Goal: Task Accomplishment & Management: Complete application form

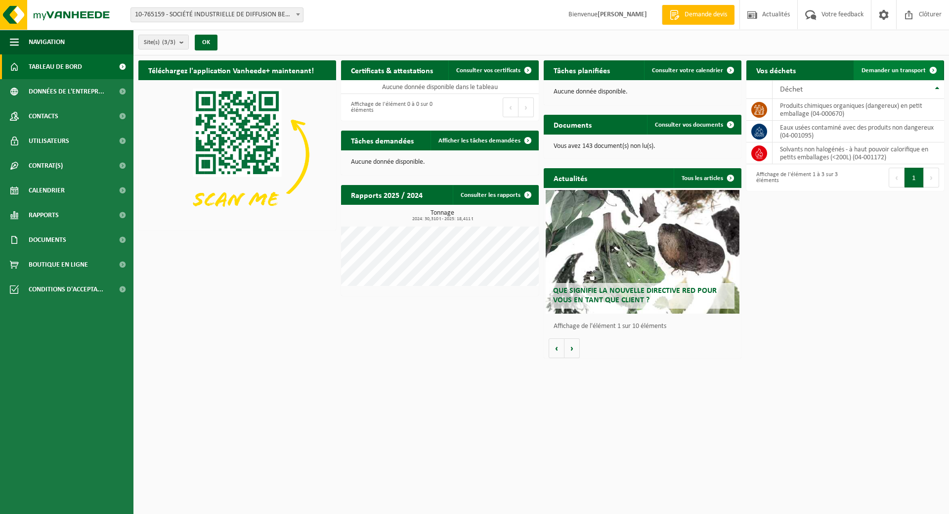
click at [890, 68] on span "Demander un transport" at bounding box center [894, 70] width 64 height 6
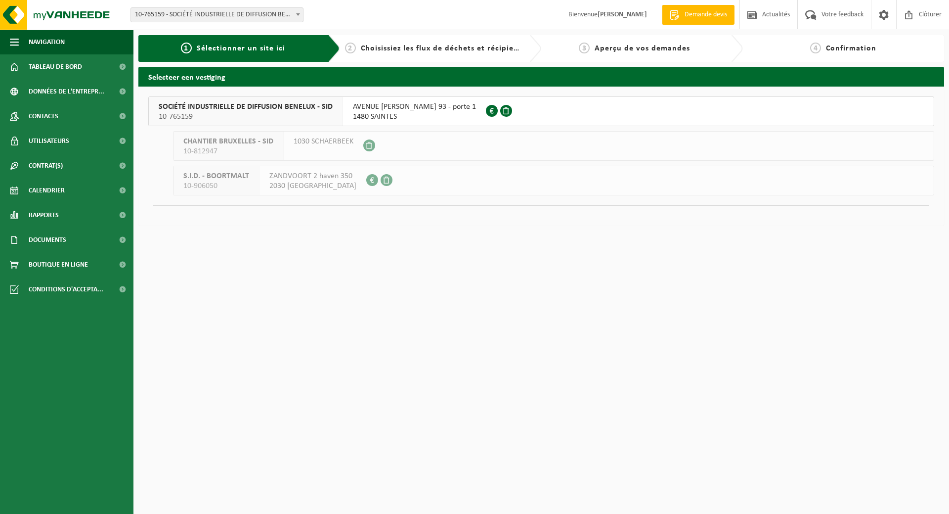
click at [389, 110] on span "AVENUE [PERSON_NAME] 93 - porte 1" at bounding box center [414, 107] width 123 height 10
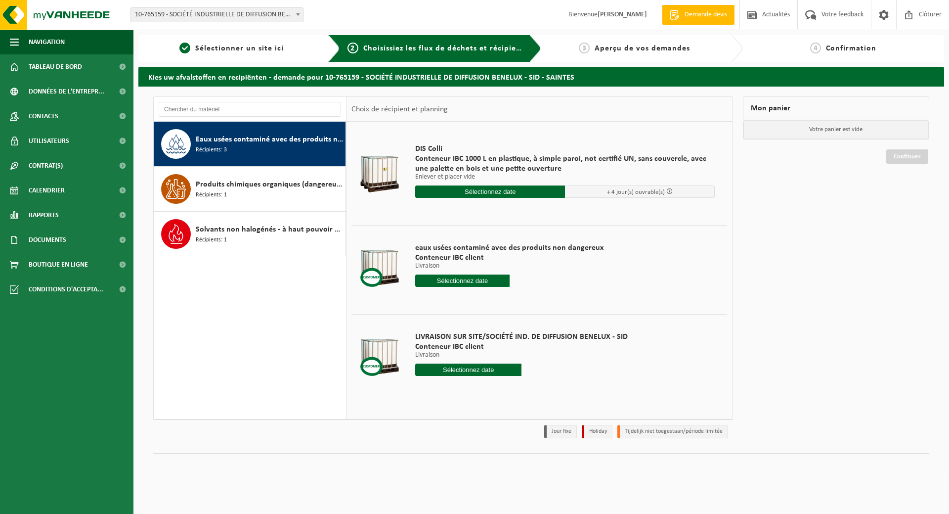
click at [670, 191] on span at bounding box center [669, 191] width 6 height 6
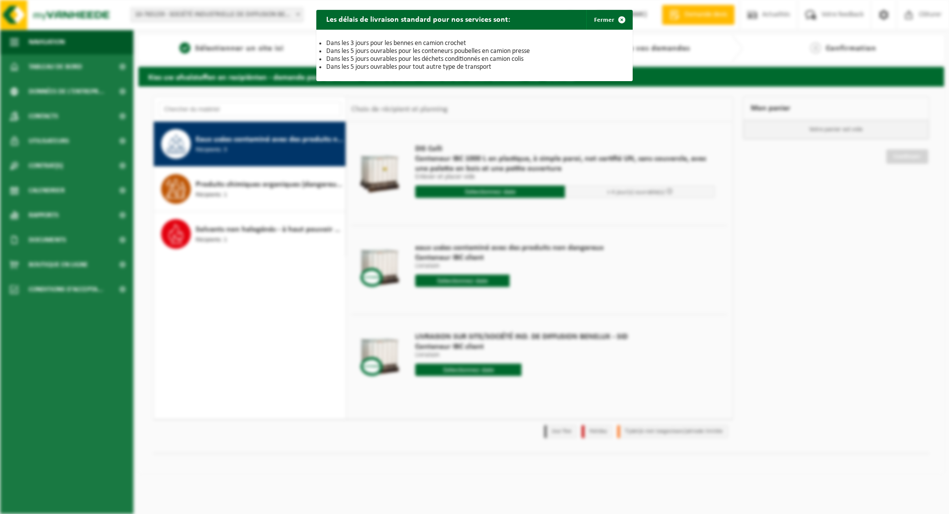
click at [488, 157] on div "Les délais de livraison standard pour nos services sont: Fermer Dans les 3 jour…" at bounding box center [474, 257] width 949 height 514
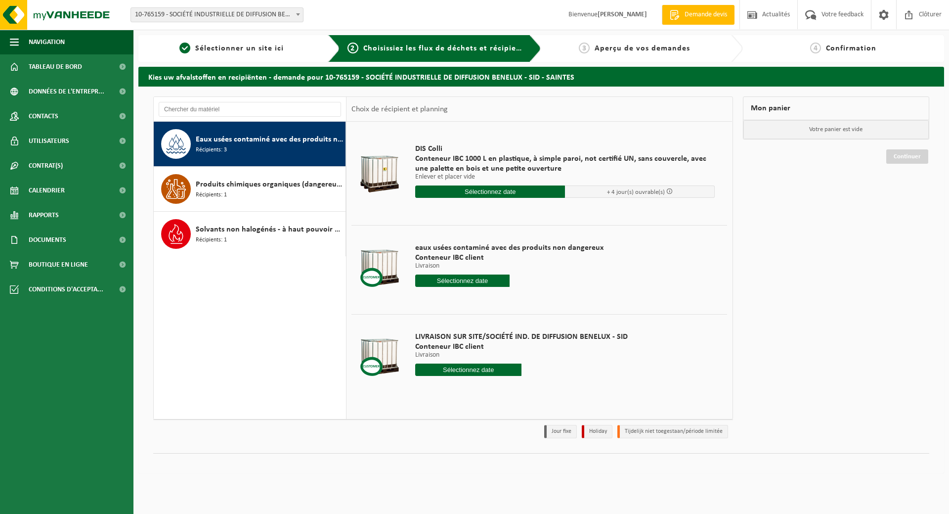
click at [485, 189] on input "text" at bounding box center [490, 191] width 150 height 12
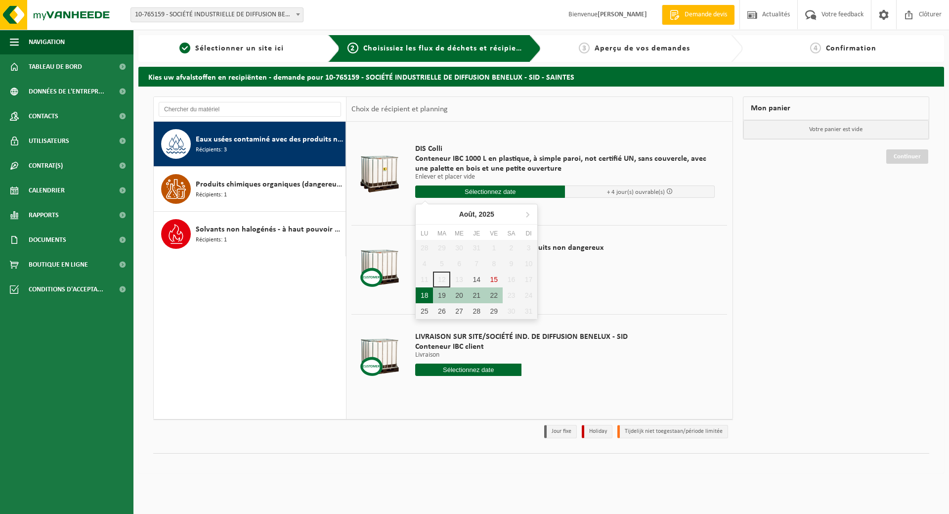
click at [424, 296] on div "18" at bounding box center [424, 295] width 17 height 16
type input "à partir de 2025-08-18"
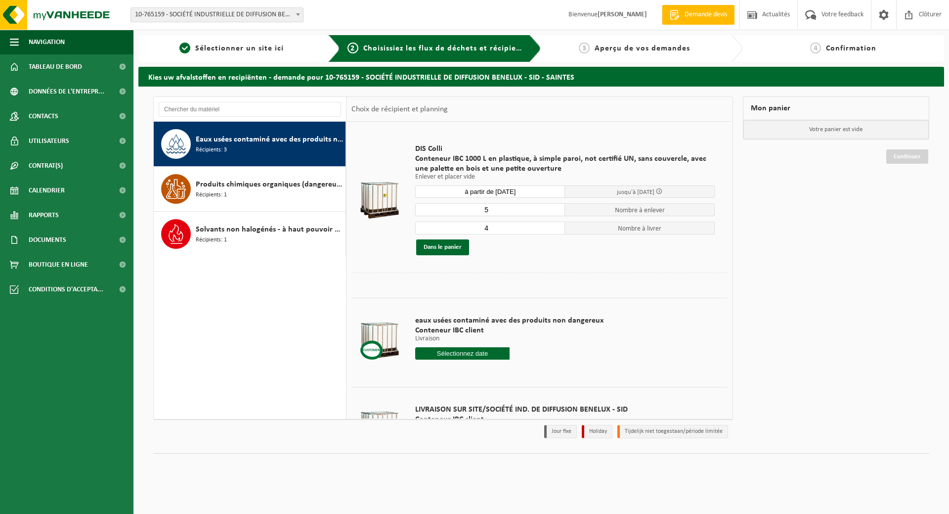
type input "4"
click at [554, 229] on input "4" at bounding box center [490, 228] width 150 height 13
click at [458, 249] on button "Dans le panier" at bounding box center [442, 247] width 53 height 16
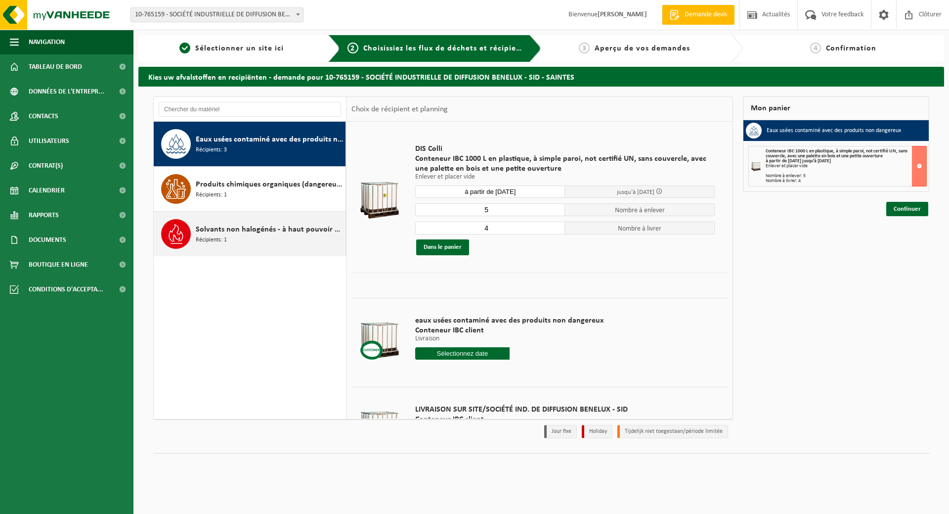
click at [294, 235] on span "Solvants non halogénés - à haut pouvoir calorifique en petits emballages (<200L)" at bounding box center [269, 229] width 147 height 12
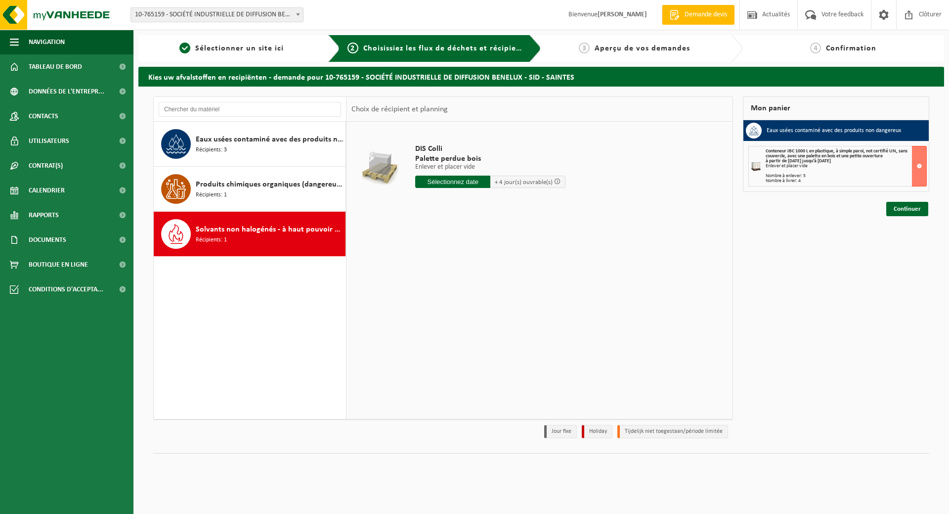
click at [461, 179] on input "text" at bounding box center [452, 182] width 75 height 12
click at [425, 287] on div "18" at bounding box center [424, 285] width 17 height 16
type input "à partir de 2025-08-18"
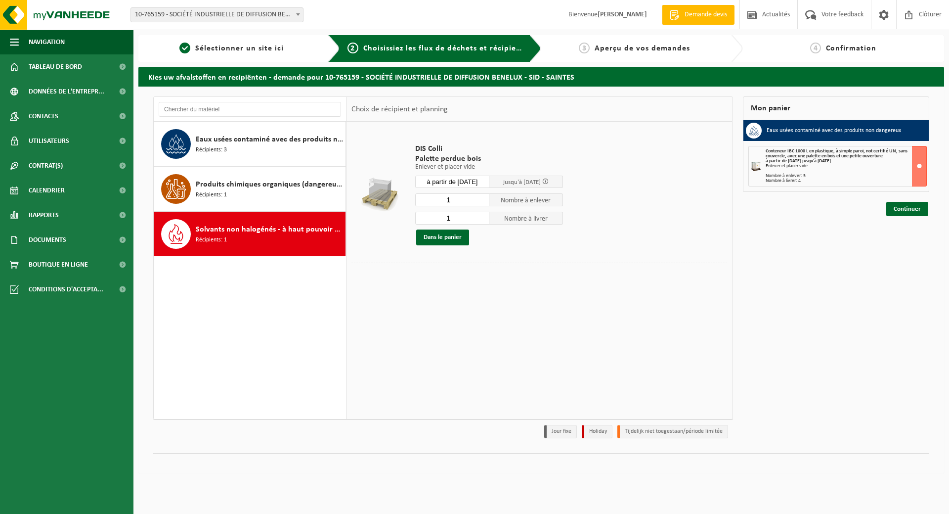
drag, startPoint x: 459, startPoint y: 218, endPoint x: 424, endPoint y: 216, distance: 35.2
click at [424, 216] on input "1" at bounding box center [452, 218] width 74 height 13
type input "0"
click at [482, 220] on input "0" at bounding box center [452, 218] width 74 height 13
click at [452, 237] on button "Dans le panier" at bounding box center [442, 237] width 53 height 16
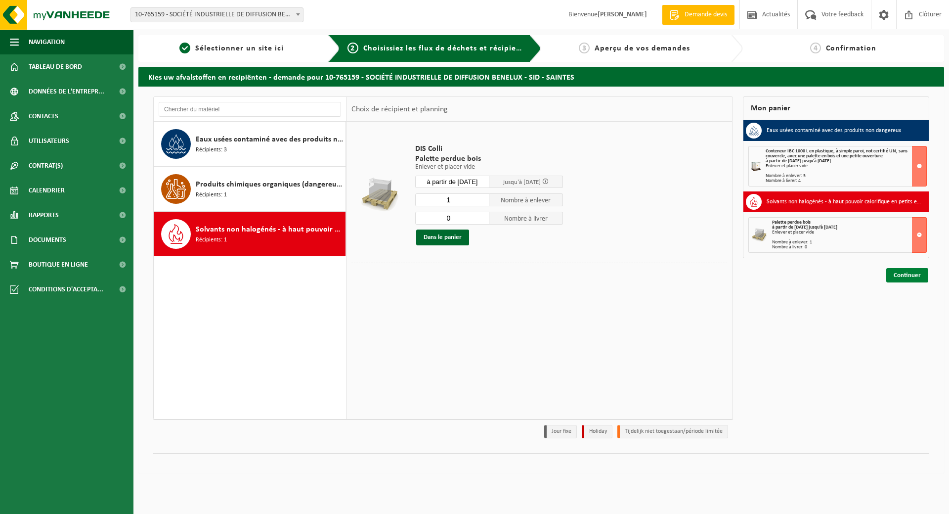
click at [910, 275] on link "Continuer" at bounding box center [907, 275] width 42 height 14
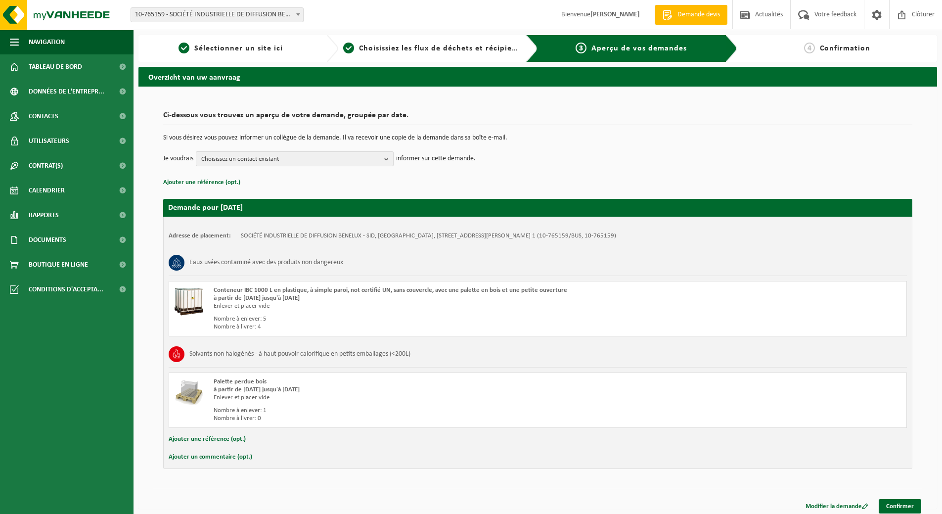
click at [362, 159] on span "Choisissez un contact existant" at bounding box center [290, 159] width 179 height 15
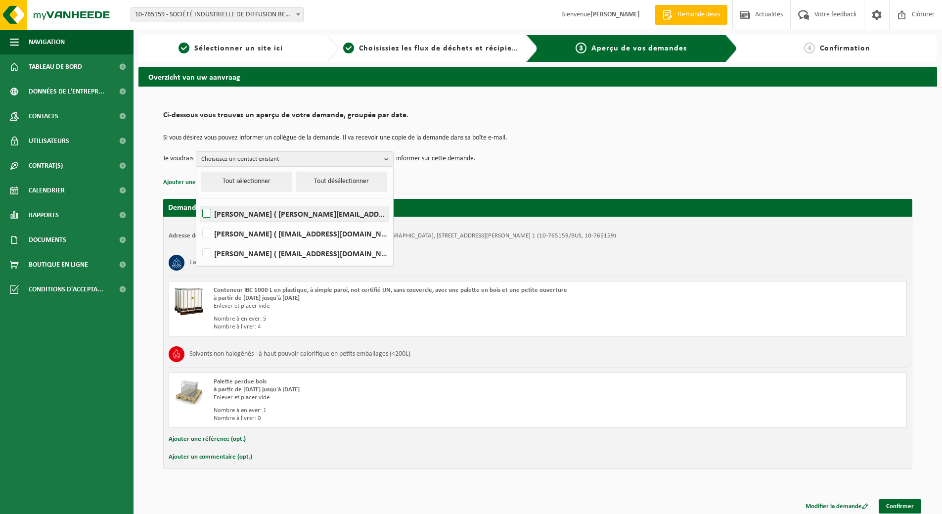
click at [206, 210] on label "COLETTE ANDRÉ ( colette.andre@sid.be )" at bounding box center [294, 213] width 188 height 15
click at [199, 201] on input "COLETTE ANDRÉ ( colette.andre@sid.be )" at bounding box center [198, 201] width 0 height 0
checkbox input "true"
click at [207, 252] on label "Yves Rosier ( yves.rosier@sid.be )" at bounding box center [294, 253] width 188 height 15
click at [199, 241] on input "Yves Rosier ( yves.rosier@sid.be )" at bounding box center [198, 240] width 0 height 0
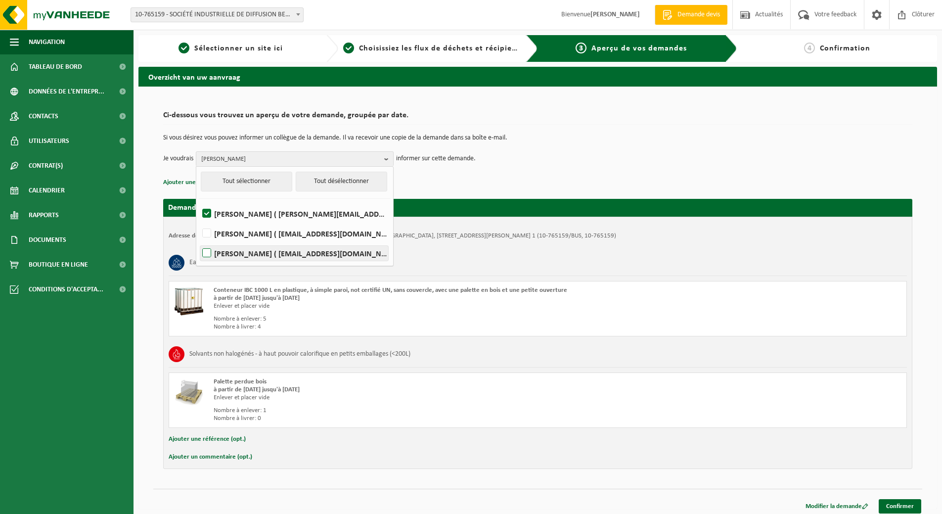
checkbox input "true"
click at [489, 184] on p "Ajouter une référence (opt.)" at bounding box center [537, 182] width 749 height 13
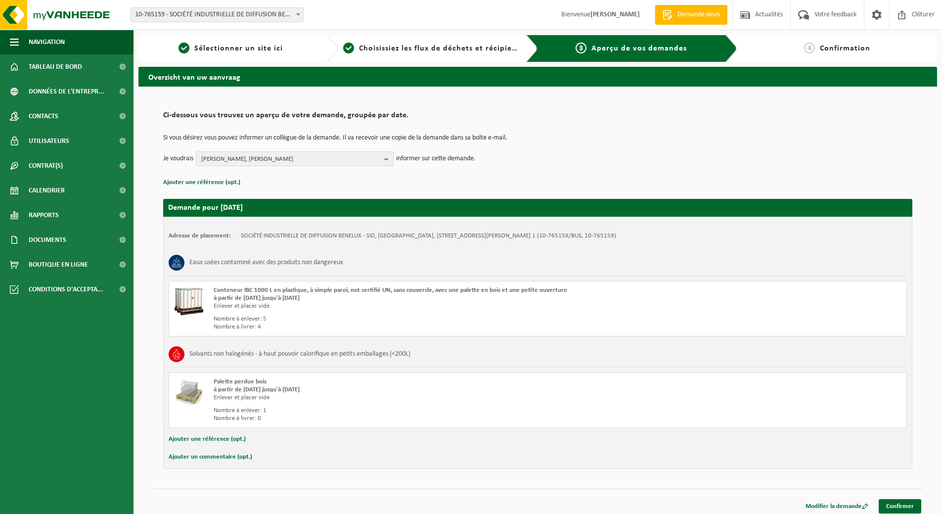
scroll to position [5, 0]
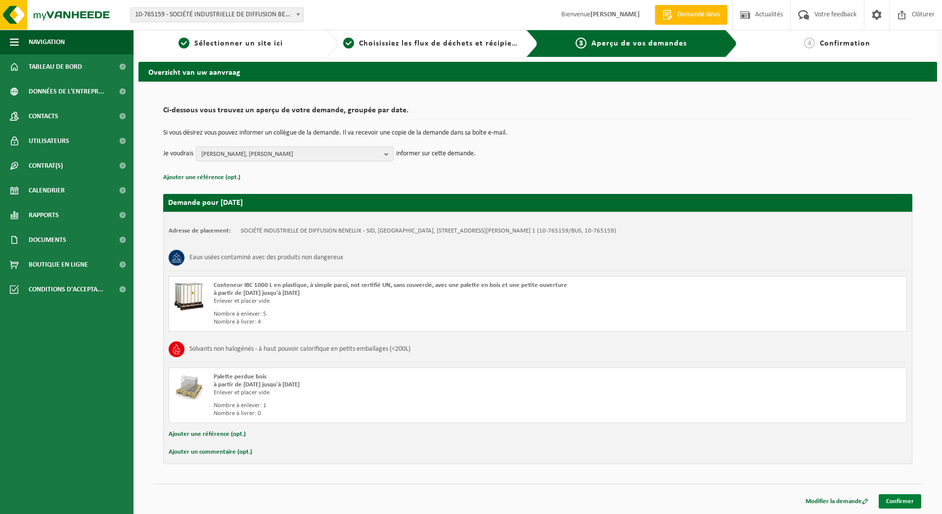
click at [901, 501] on link "Confirmer" at bounding box center [900, 501] width 43 height 14
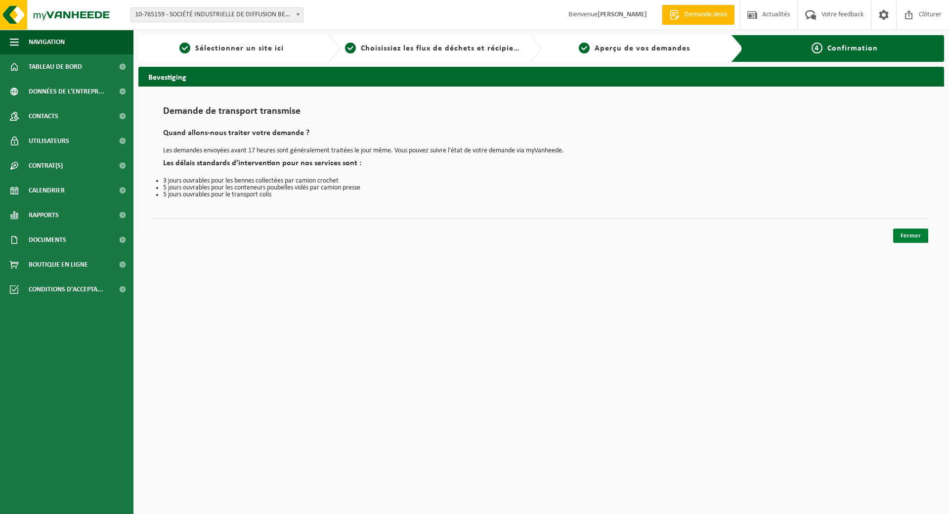
click at [914, 238] on link "Fermer" at bounding box center [910, 235] width 35 height 14
